Goal: Task Accomplishment & Management: Use online tool/utility

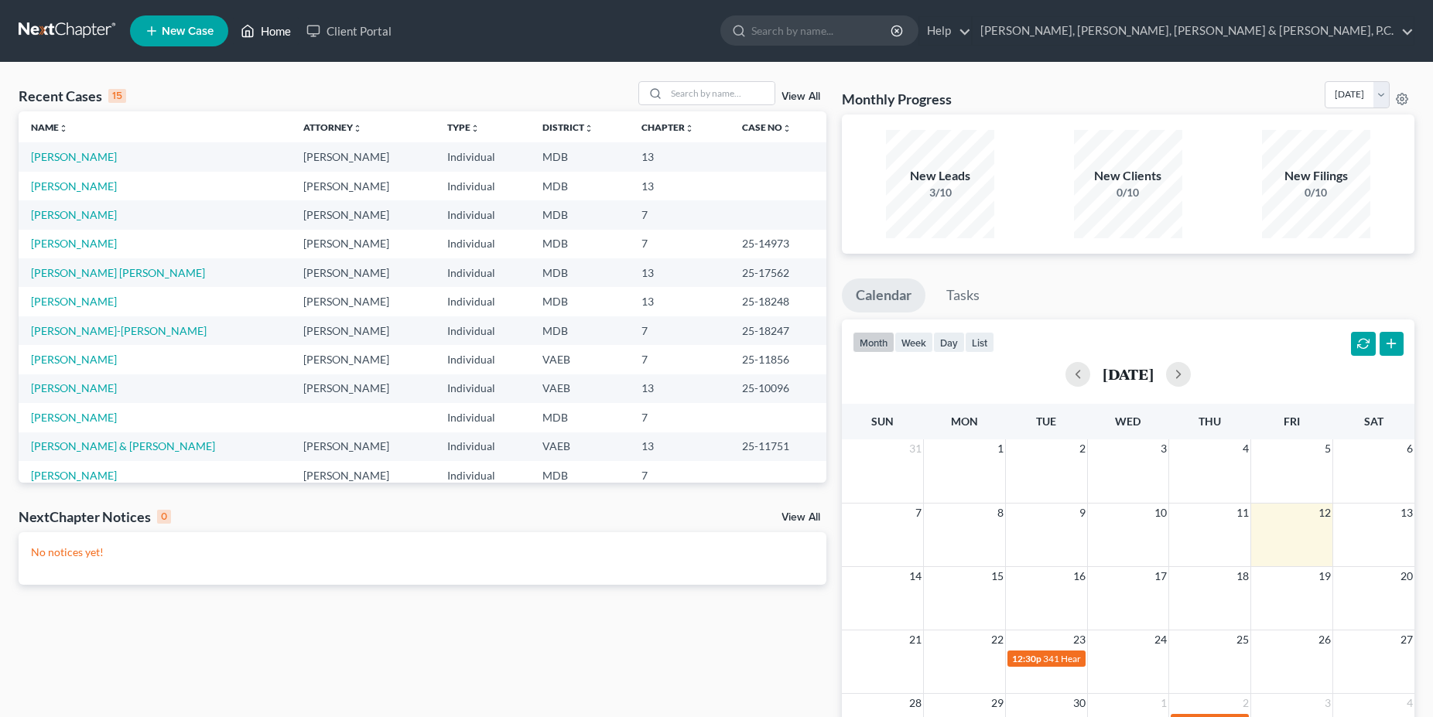
click at [275, 37] on link "Home" at bounding box center [266, 31] width 66 height 28
click at [100, 282] on td "[PERSON_NAME] [PERSON_NAME]" at bounding box center [155, 272] width 272 height 29
click at [104, 273] on link "[PERSON_NAME] [PERSON_NAME]" at bounding box center [118, 272] width 174 height 13
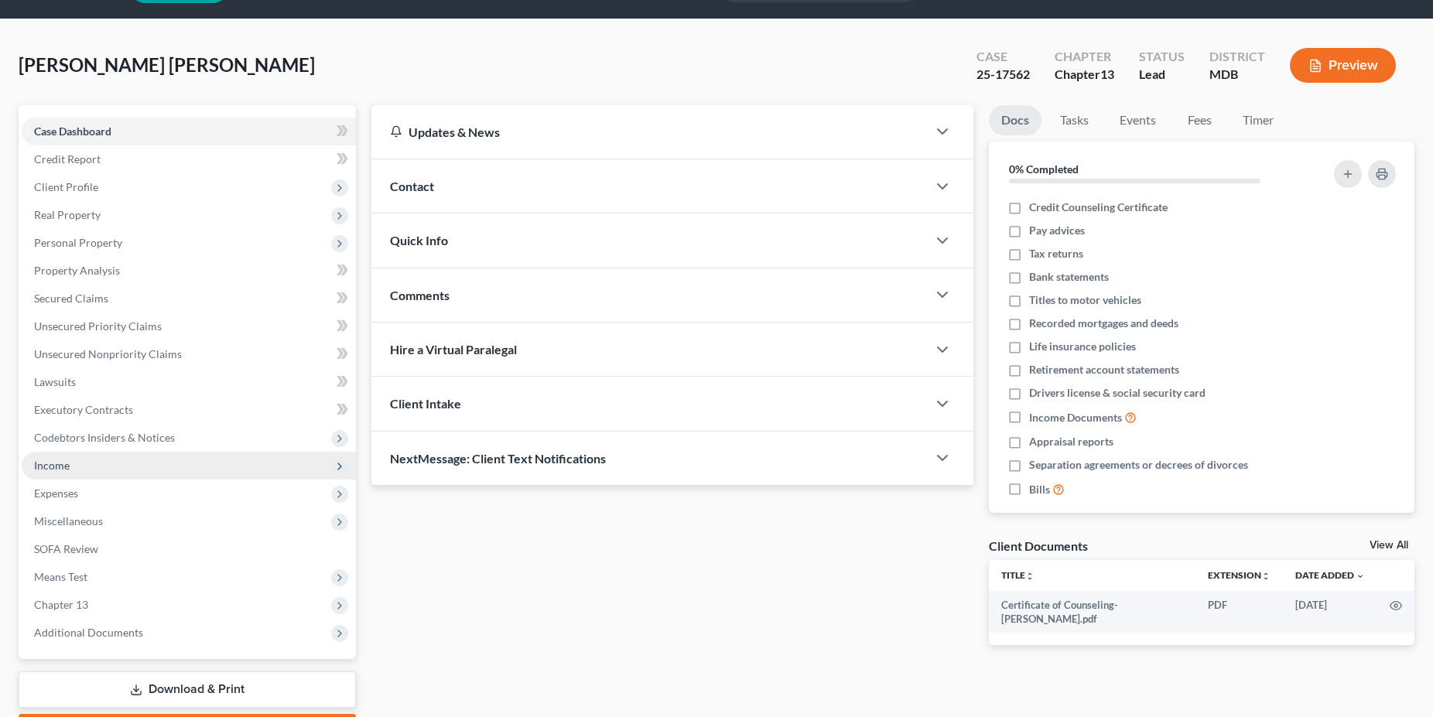
scroll to position [79, 0]
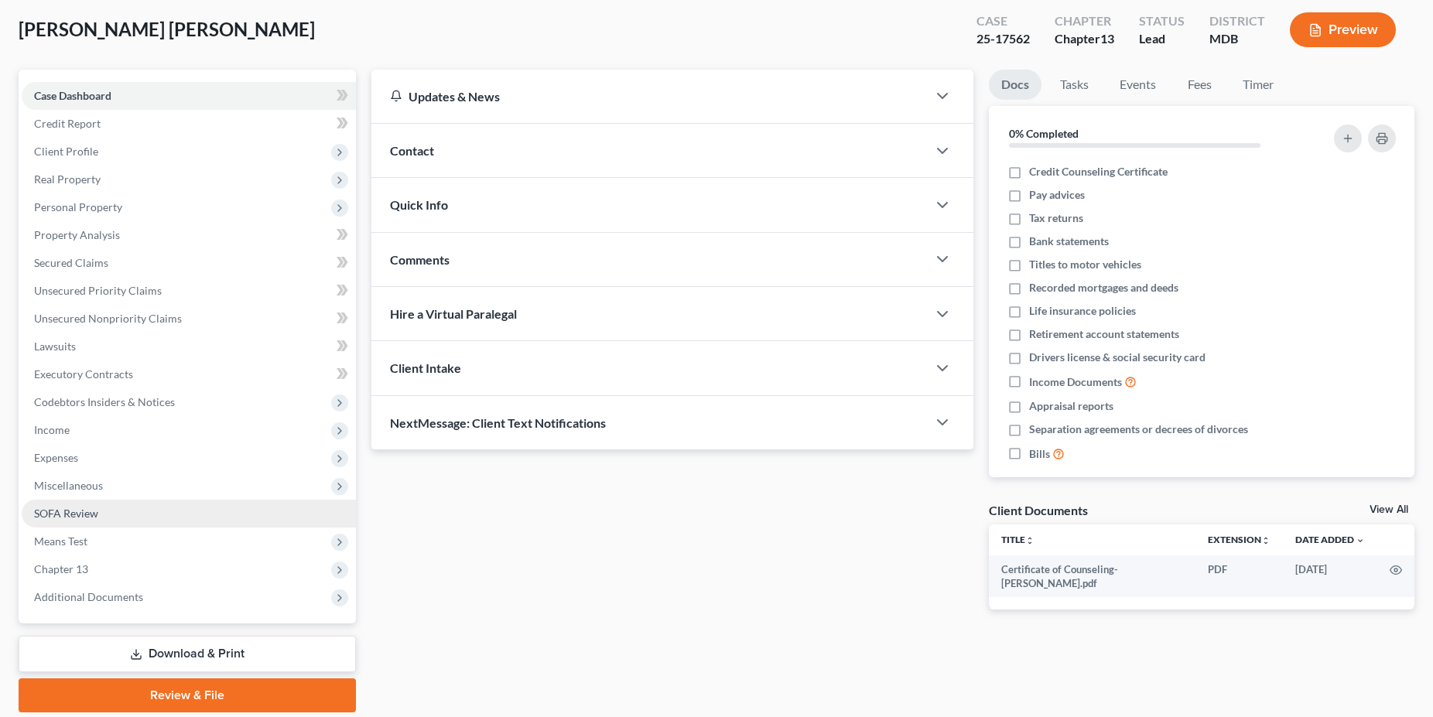
click at [80, 518] on span "SOFA Review" at bounding box center [66, 513] width 64 height 13
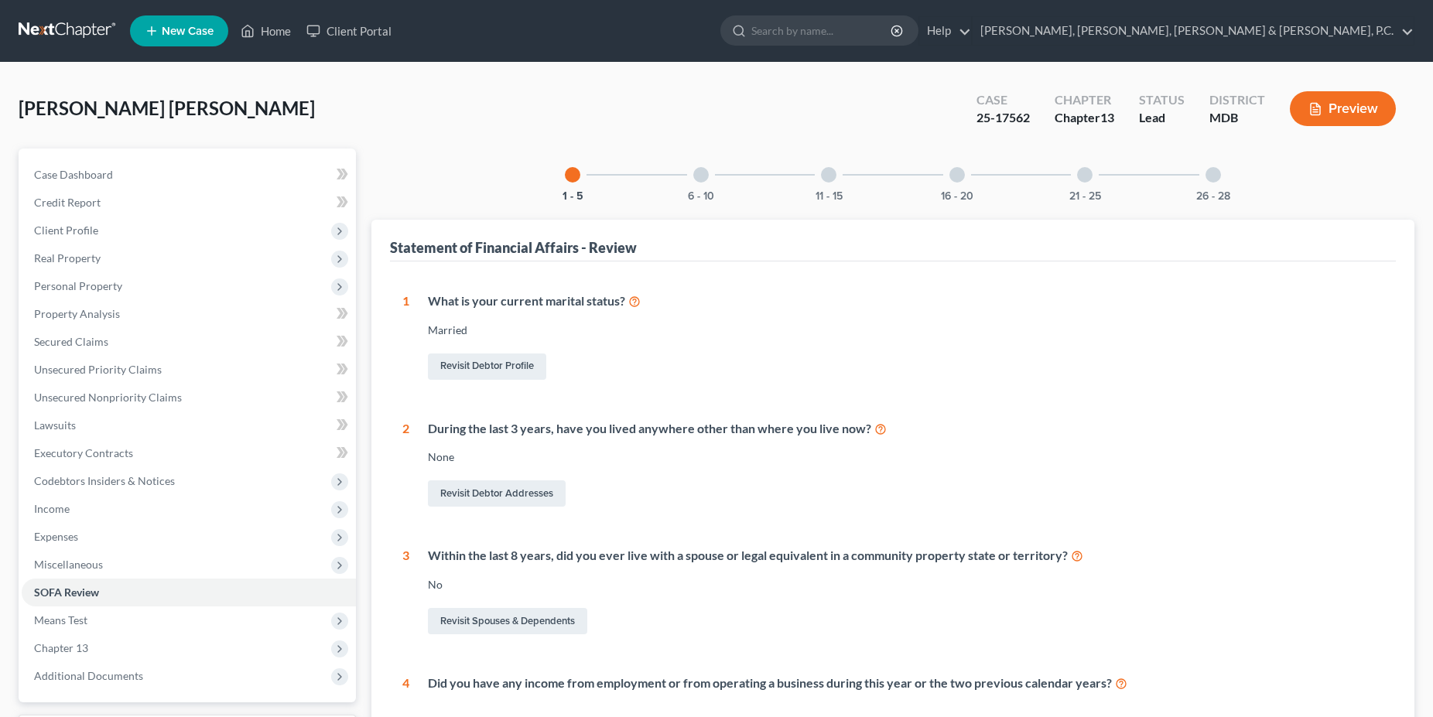
click at [961, 185] on div "16 - 20" at bounding box center [957, 175] width 53 height 53
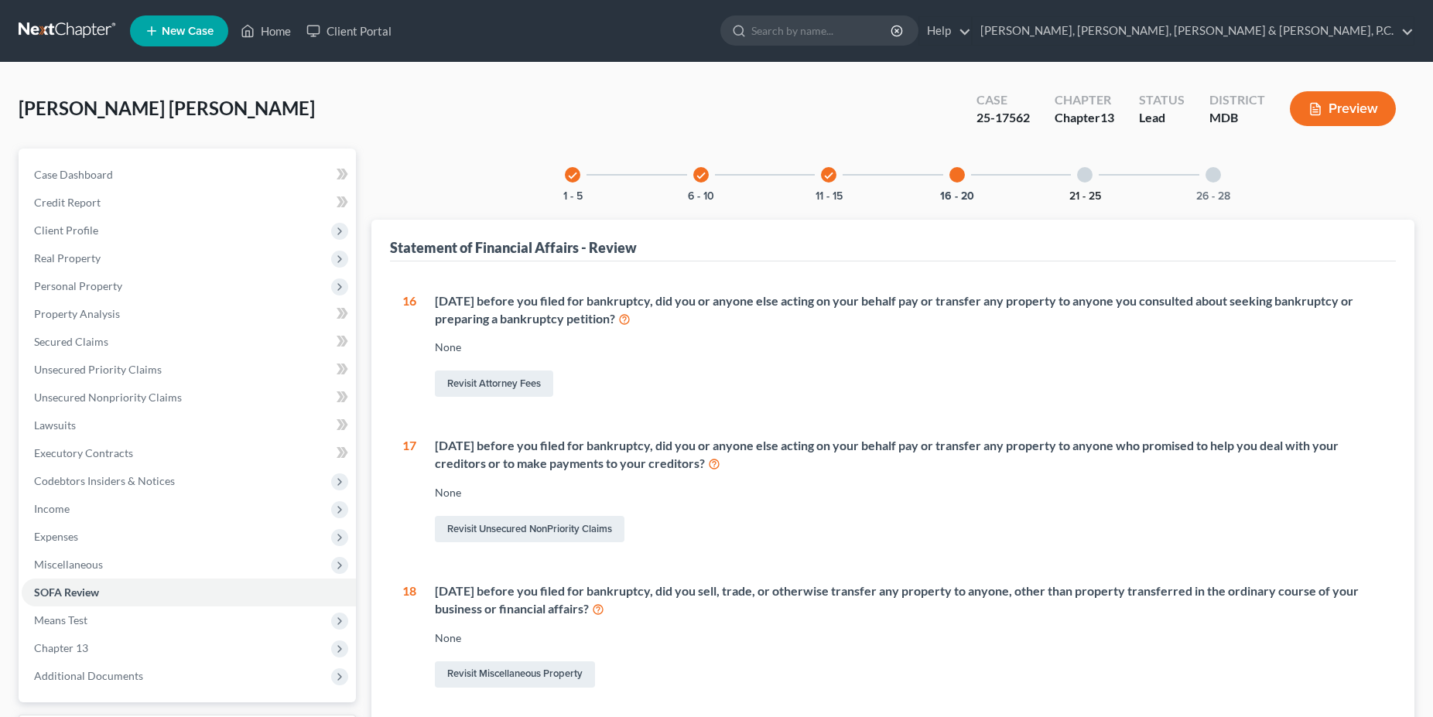
click at [1082, 191] on button "21 - 25" at bounding box center [1085, 196] width 32 height 11
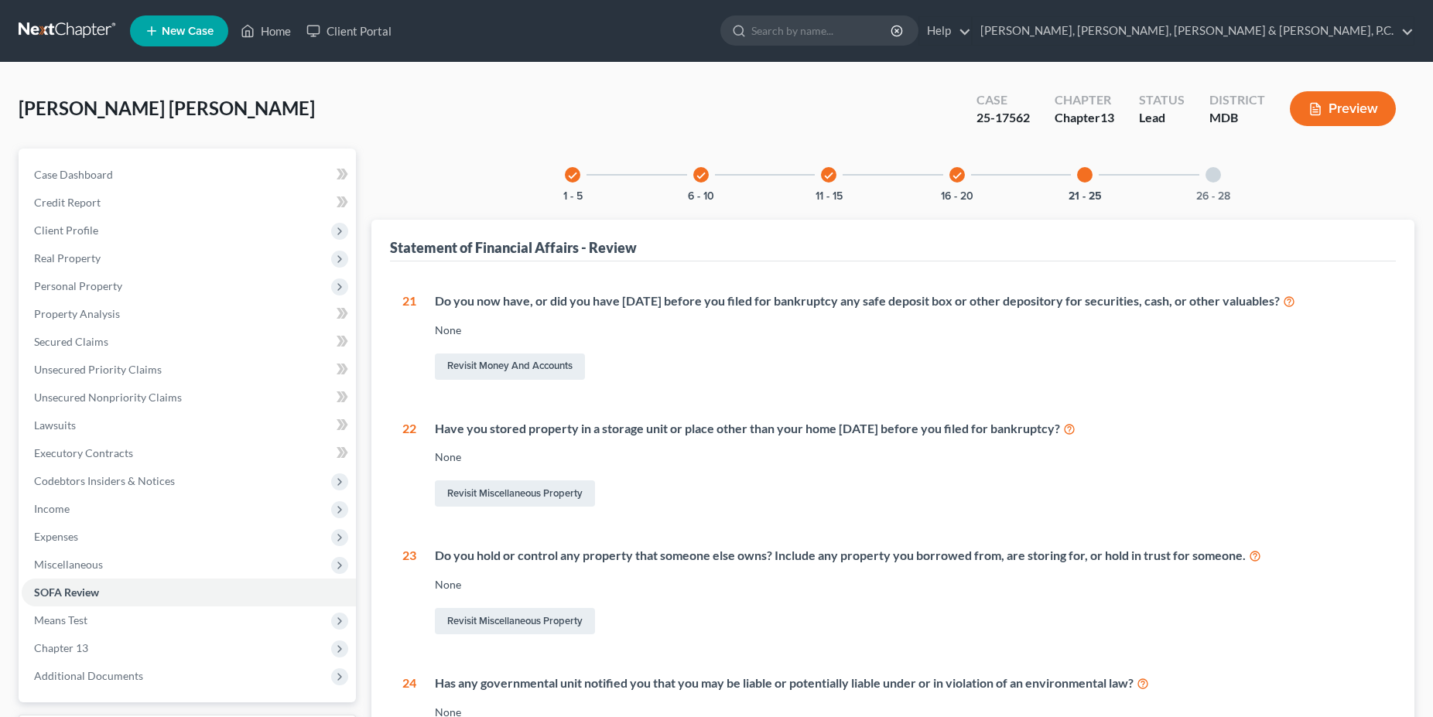
click at [1218, 183] on div "26 - 28" at bounding box center [1213, 175] width 53 height 53
